Goal: Task Accomplishment & Management: Complete application form

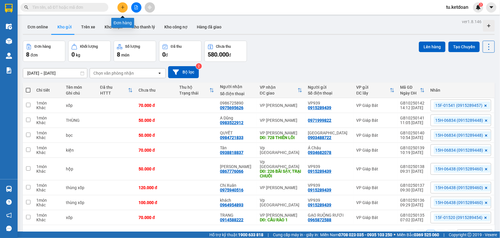
click at [121, 8] on icon "plus" at bounding box center [123, 7] width 4 height 4
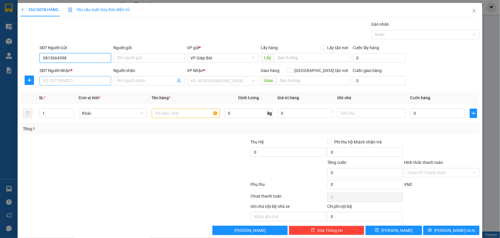
type input "0813664398"
click at [78, 83] on input "SĐT Người Nhận *" at bounding box center [75, 80] width 71 height 9
type input "0934231365"
click at [77, 94] on div "0934231365 - khách" at bounding box center [75, 93] width 64 height 6
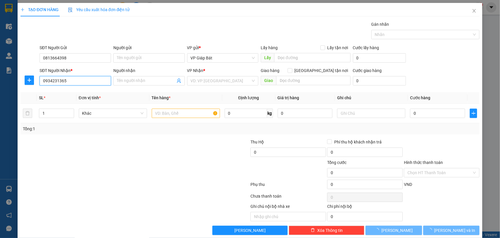
type input "khách"
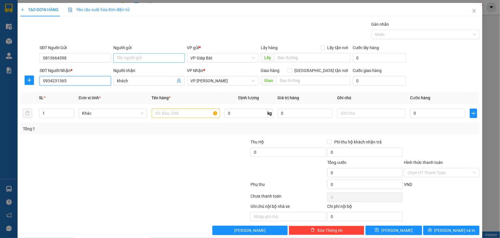
type input "0934231365"
click at [142, 57] on input "Người gửi" at bounding box center [148, 57] width 71 height 9
type input "a"
type input "A Thắng Xe ÔM"
click at [179, 114] on input "text" at bounding box center [186, 113] width 68 height 9
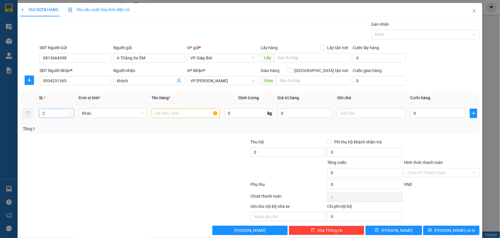
click at [70, 110] on span "Increase Value" at bounding box center [70, 111] width 6 height 5
type input "4"
click at [70, 110] on span "Increase Value" at bounding box center [70, 111] width 6 height 5
click at [170, 115] on input "text" at bounding box center [186, 113] width 68 height 9
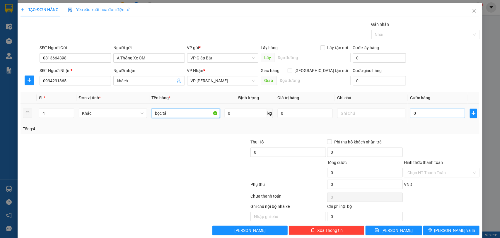
type input "bọc tải"
click at [427, 110] on input "0" at bounding box center [437, 113] width 55 height 9
type input "1"
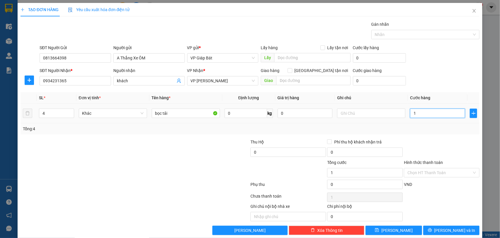
type input "12"
type input "120"
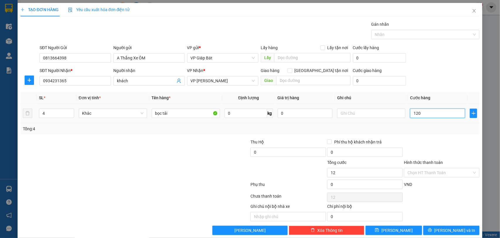
type input "120"
type input "1.200"
type input "12.000"
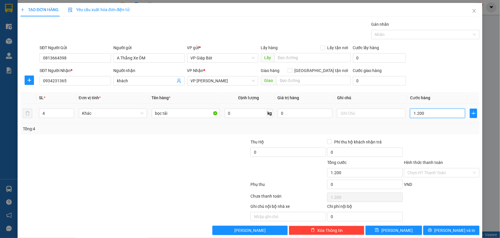
type input "12.000"
type input "120.000"
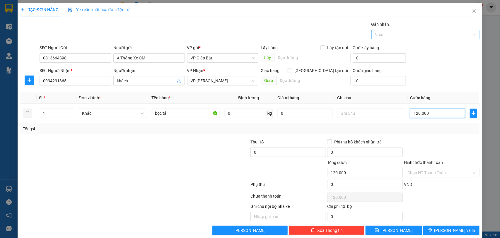
click at [402, 35] on div at bounding box center [423, 34] width 100 height 7
type input "120.000"
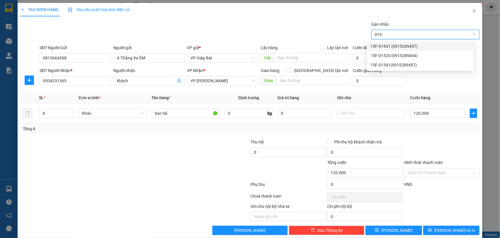
type input "0154"
click at [394, 47] on div "15F-01541 (0915289457)" at bounding box center [420, 46] width 100 height 6
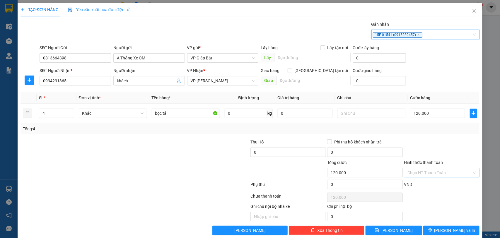
click at [422, 177] on input "Hình thức thanh toán" at bounding box center [439, 172] width 64 height 9
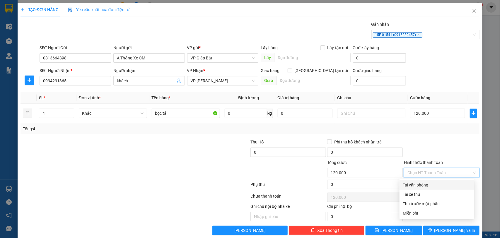
click at [422, 185] on div "Tại văn phòng" at bounding box center [437, 185] width 68 height 6
type input "0"
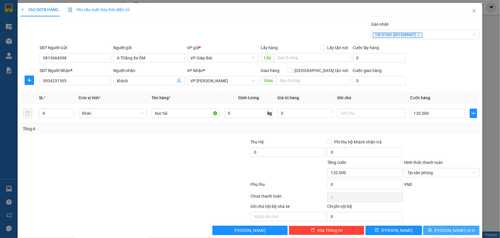
click at [435, 228] on button "[PERSON_NAME] và In" at bounding box center [451, 230] width 56 height 9
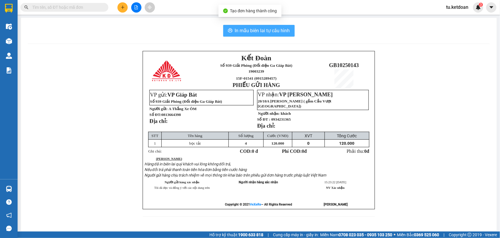
click at [251, 33] on span "In mẫu biên lai tự cấu hình" at bounding box center [262, 30] width 55 height 7
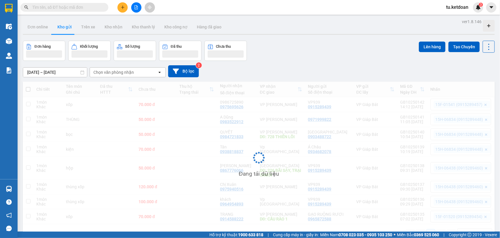
click at [68, 4] on input "text" at bounding box center [66, 7] width 69 height 6
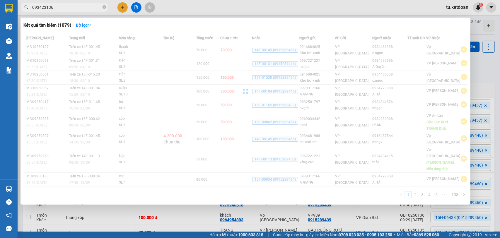
type input "0934231365"
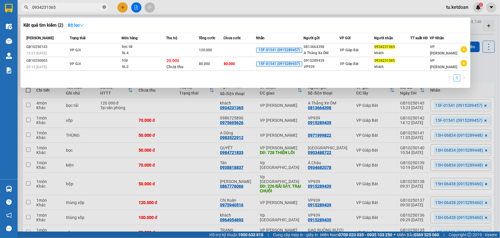
click at [105, 7] on icon "close-circle" at bounding box center [104, 7] width 4 height 4
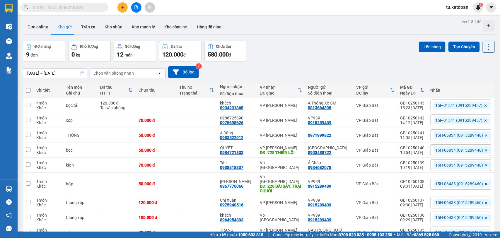
scroll to position [32, 0]
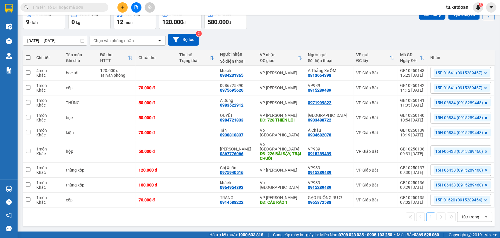
click at [59, 41] on input "[DATE] – [DATE]" at bounding box center [55, 40] width 64 height 9
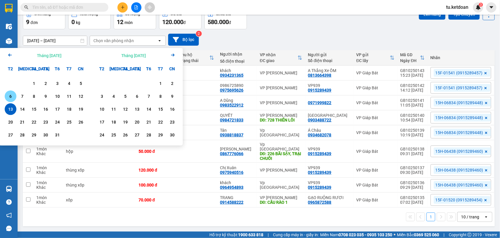
click at [13, 98] on div "6" at bounding box center [10, 96] width 8 height 7
click at [81, 98] on div "12" at bounding box center [81, 96] width 8 height 7
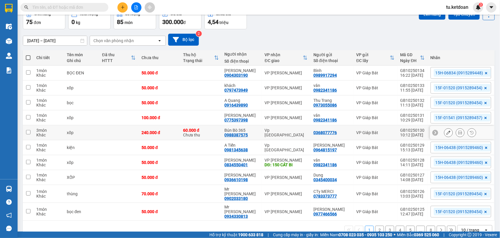
scroll to position [0, 0]
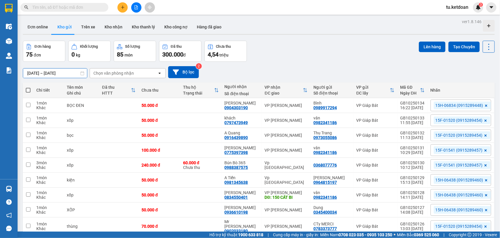
click at [68, 73] on input "[DATE] – [DATE]" at bounding box center [55, 72] width 64 height 9
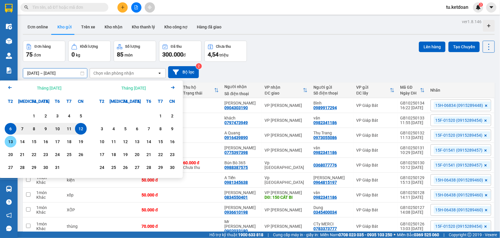
click at [8, 143] on div "13" at bounding box center [10, 141] width 8 height 7
type input "[DATE] – [DATE]"
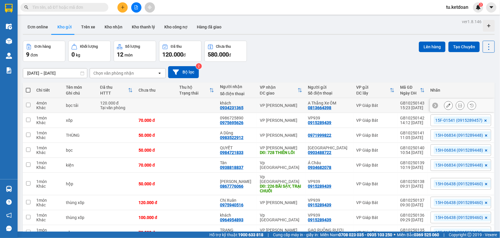
scroll to position [32, 0]
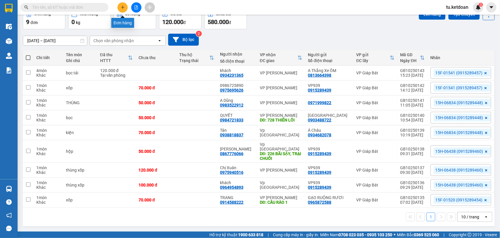
click at [123, 4] on button at bounding box center [122, 7] width 10 height 10
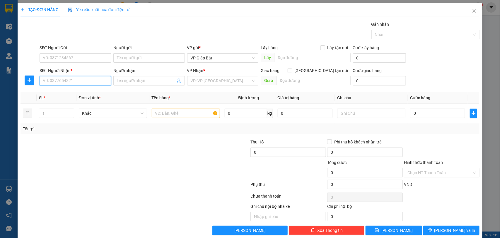
click at [83, 82] on input "SĐT Người Nhận *" at bounding box center [75, 80] width 71 height 9
click at [80, 97] on div "0949936916 - [PERSON_NAME]" at bounding box center [74, 92] width 71 height 9
type input "0949936916"
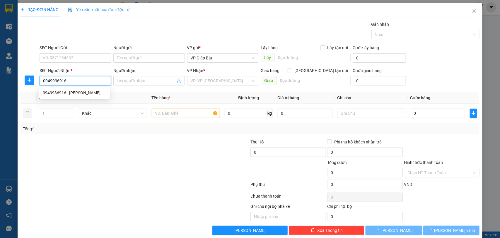
type input "[PERSON_NAME]"
type input "66 hoàng quý, [PERSON_NAME]"
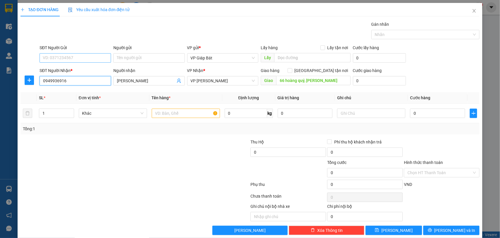
type input "0949936916"
click at [83, 60] on input "SĐT Người Gửi" at bounding box center [75, 57] width 71 height 9
click at [80, 69] on div "0978703403 - [PERSON_NAME]" at bounding box center [75, 70] width 64 height 6
type input "0978703403"
type input "[PERSON_NAME]"
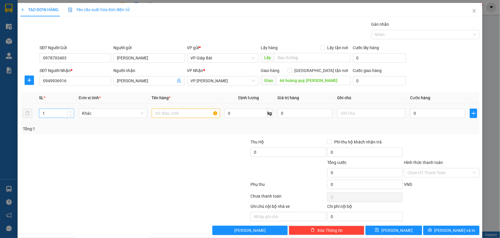
type input "2"
drag, startPoint x: 68, startPoint y: 112, endPoint x: 128, endPoint y: 112, distance: 60.0
click at [69, 112] on span "up" at bounding box center [71, 112] width 4 height 4
click at [172, 114] on input "text" at bounding box center [186, 113] width 68 height 9
type input "thùng"
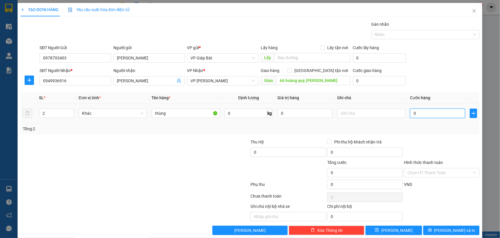
click at [412, 112] on input "0" at bounding box center [437, 113] width 55 height 9
type input "1"
type input "12"
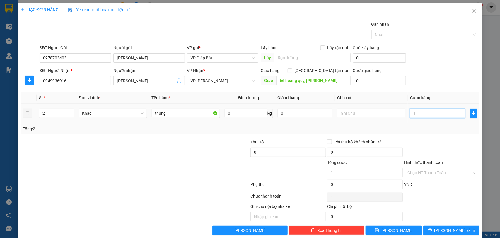
type input "12"
type input "120"
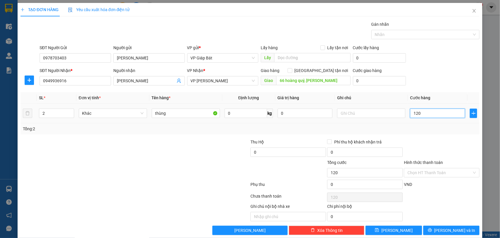
type input "1.200"
type input "12.000"
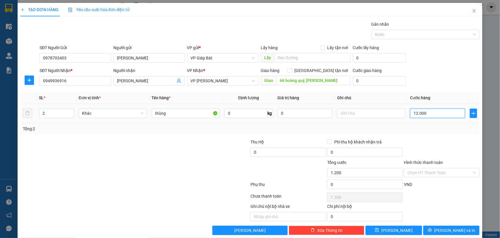
type input "12.000"
type input "120.000"
click at [399, 36] on div at bounding box center [423, 34] width 100 height 7
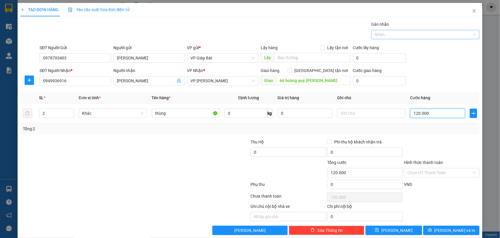
type input "120.000"
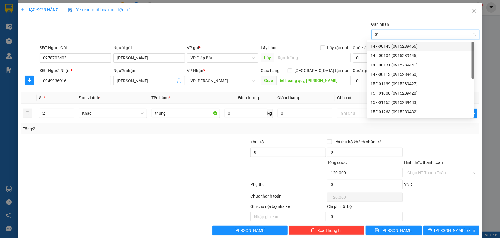
type input "015"
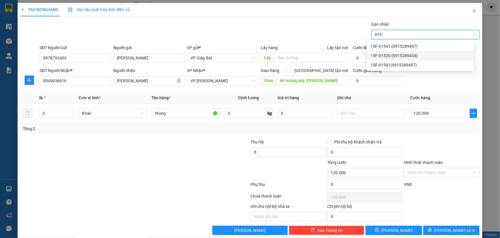
click at [388, 54] on div "15F-01520 (0915289454)" at bounding box center [420, 55] width 100 height 6
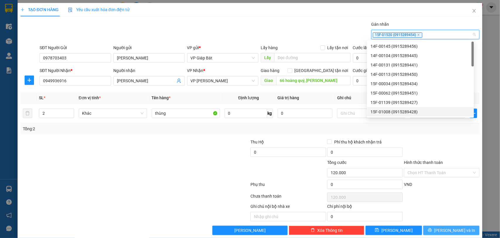
click at [440, 232] on button "[PERSON_NAME] và In" at bounding box center [451, 230] width 56 height 9
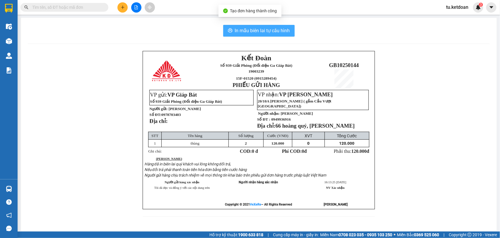
click at [258, 31] on span "In mẫu biên lai tự cấu hình" at bounding box center [262, 30] width 55 height 7
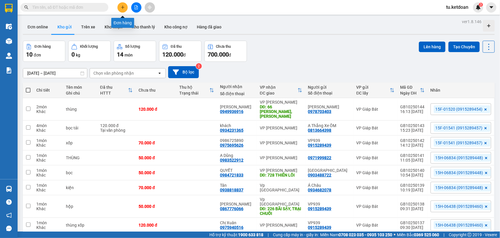
click at [121, 7] on icon "plus" at bounding box center [123, 7] width 4 height 4
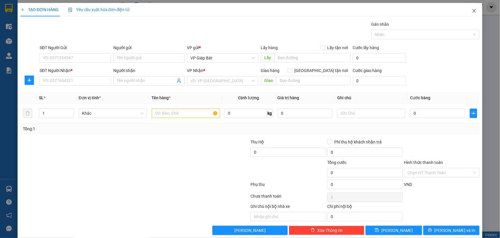
click at [471, 11] on span "Close" at bounding box center [474, 11] width 16 height 16
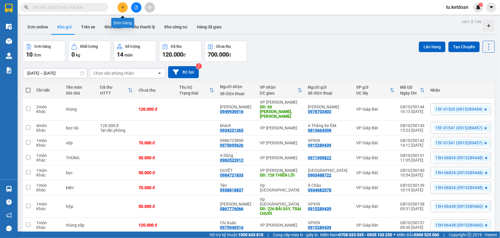
click at [124, 8] on icon "plus" at bounding box center [123, 7] width 4 height 4
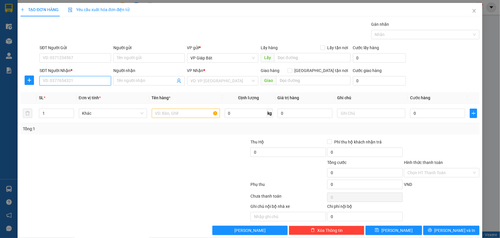
click at [80, 85] on input "SĐT Người Nhận *" at bounding box center [75, 80] width 71 height 9
type input "0979514146"
click at [60, 92] on div "0979514146 - Hiền" at bounding box center [75, 93] width 64 height 6
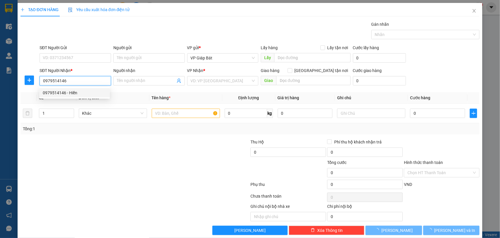
type input "Hiền"
type input "728 THIÊN LÔI"
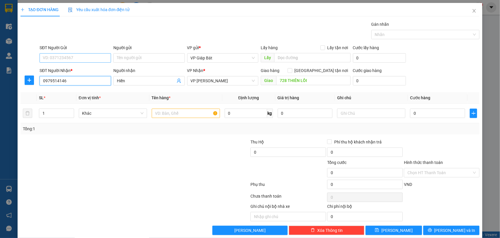
type input "0979514146"
click at [73, 57] on input "SĐT Người Gửi" at bounding box center [75, 57] width 71 height 9
click at [72, 77] on div "0915289439 - VP939" at bounding box center [75, 79] width 64 height 6
type input "0915289439"
type input "VP939"
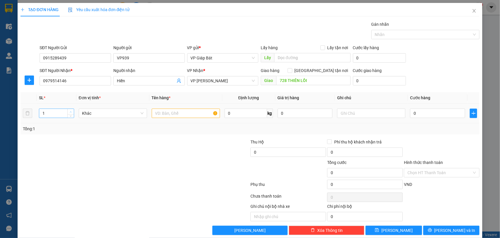
type input "2"
click at [69, 110] on span "up" at bounding box center [71, 112] width 4 height 4
click at [156, 113] on input "text" at bounding box center [186, 113] width 68 height 9
type input "tải trắng nhỏ"
click at [413, 110] on input "0" at bounding box center [437, 113] width 55 height 9
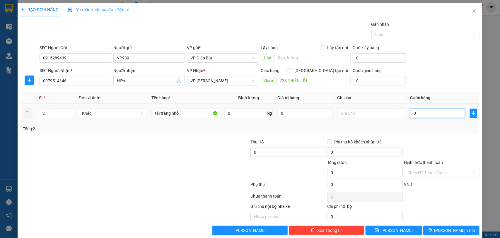
type input "8"
type input "80"
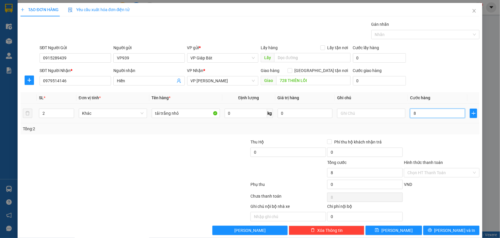
type input "80"
type input "800"
type input "8.000"
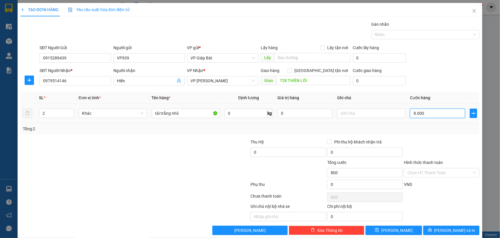
type input "8.000"
type input "80.000"
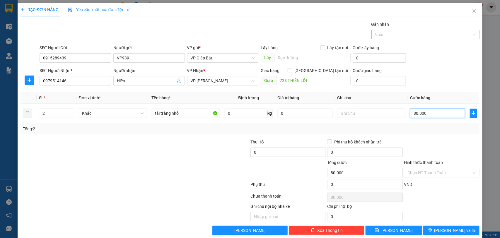
click at [382, 31] on div at bounding box center [423, 34] width 100 height 7
type input "80.000"
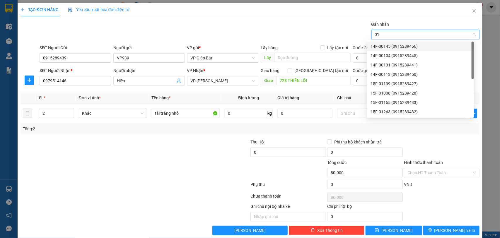
type input "015"
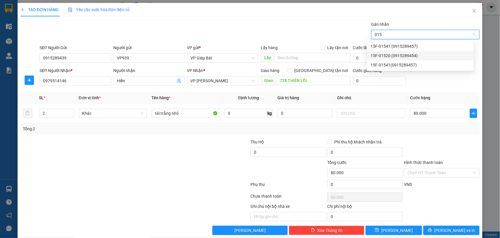
click at [395, 56] on div "15F-01520 (0915289454)" at bounding box center [420, 55] width 100 height 6
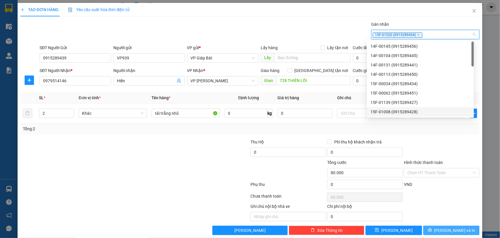
drag, startPoint x: 446, startPoint y: 233, endPoint x: 421, endPoint y: 214, distance: 32.0
click at [446, 233] on span "[PERSON_NAME] và In" at bounding box center [454, 230] width 41 height 6
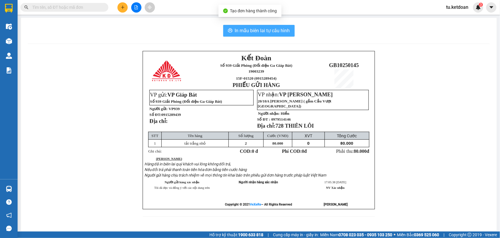
click at [274, 28] on span "In mẫu biên lai tự cấu hình" at bounding box center [262, 30] width 55 height 7
